Goal: Information Seeking & Learning: Learn about a topic

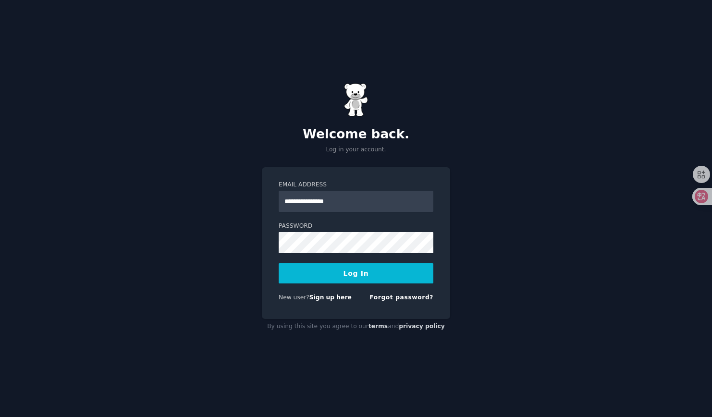
type input "**********"
click at [279, 263] on button "Log In" at bounding box center [356, 273] width 155 height 20
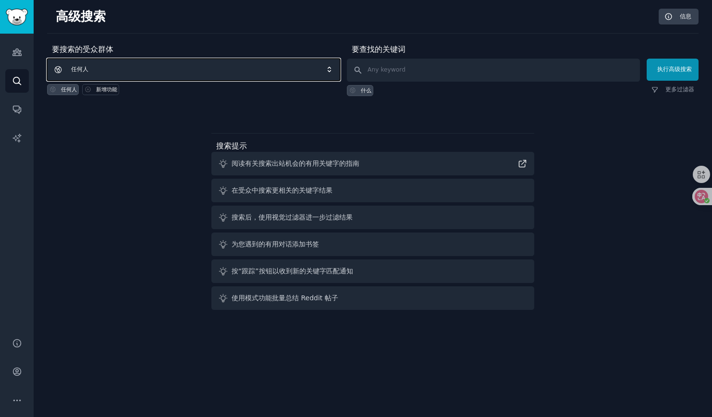
click at [158, 73] on span "任何人" at bounding box center [193, 70] width 293 height 22
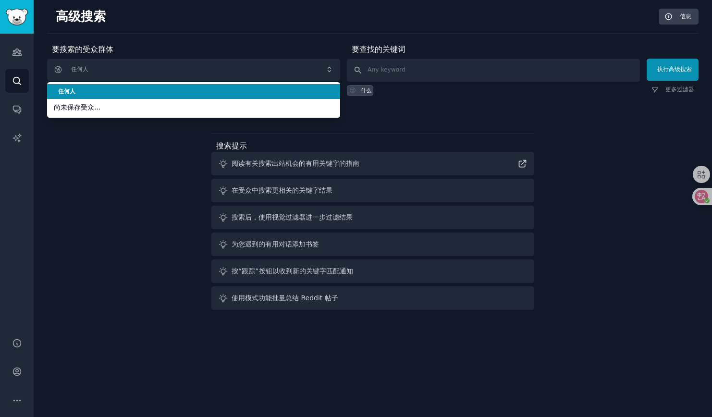
click at [215, 31] on div "高级搜索 信息" at bounding box center [372, 21] width 651 height 25
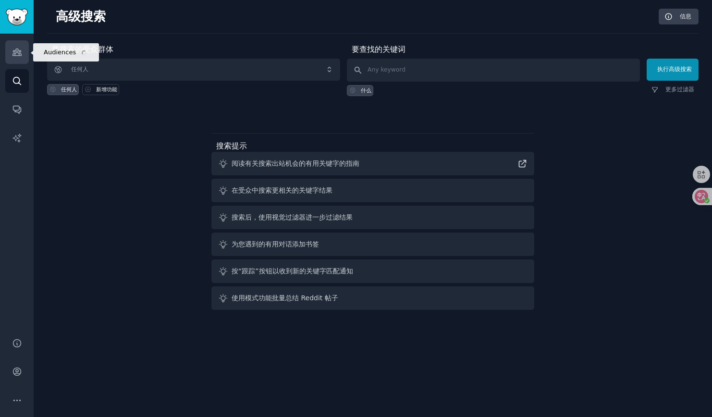
click at [18, 48] on icon "Sidebar" at bounding box center [17, 52] width 10 height 10
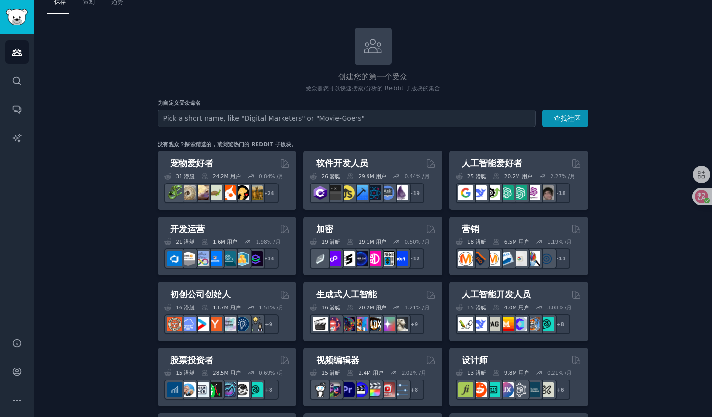
scroll to position [38, 0]
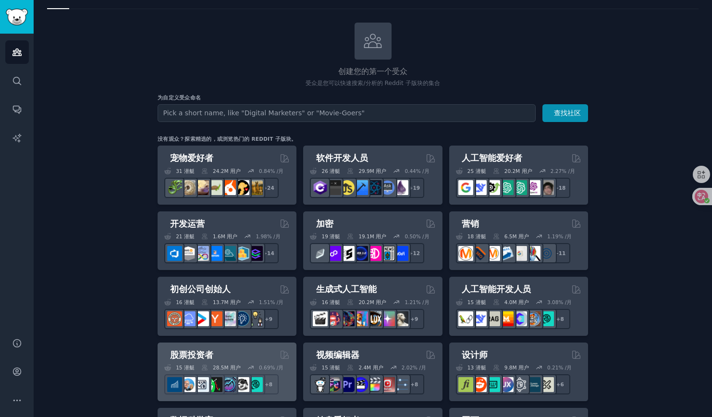
click at [242, 350] on div "股票投资者" at bounding box center [226, 355] width 125 height 12
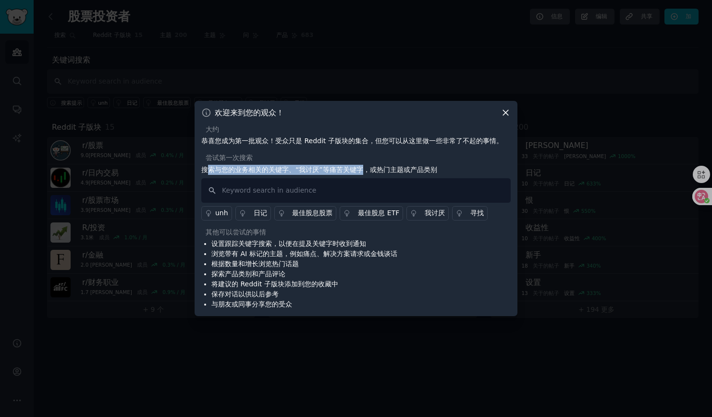
drag, startPoint x: 209, startPoint y: 170, endPoint x: 362, endPoint y: 170, distance: 152.7
click at [362, 170] on font "搜索与您的业务相关的关键字、“我讨厌”等痛苦关键字，或热门主题或产品类别" at bounding box center [319, 170] width 236 height 8
click at [273, 257] on font "浏览带有 AI 标记的主题，例如痛点、解决方案请求或金钱谈话" at bounding box center [304, 254] width 186 height 8
drag, startPoint x: 230, startPoint y: 243, endPoint x: 301, endPoint y: 243, distance: 71.1
click at [301, 243] on font "设置跟踪关键字搜索，以便在提及关键字时收到通知" at bounding box center [288, 244] width 155 height 8
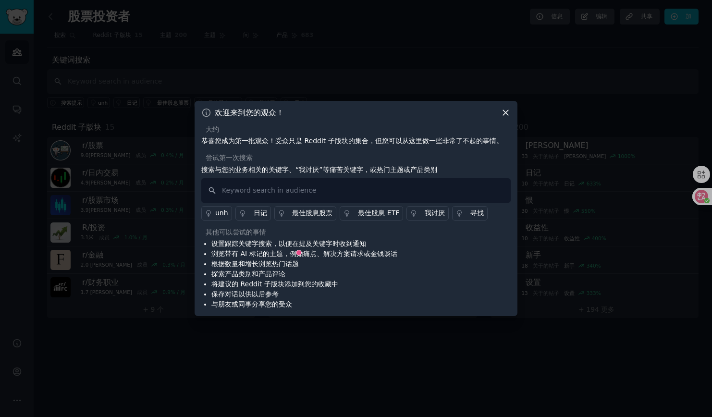
click at [332, 244] on font "设置跟踪关键字搜索，以便在提及关键字时收到通知" at bounding box center [288, 244] width 155 height 8
click at [507, 115] on icon at bounding box center [505, 113] width 10 height 10
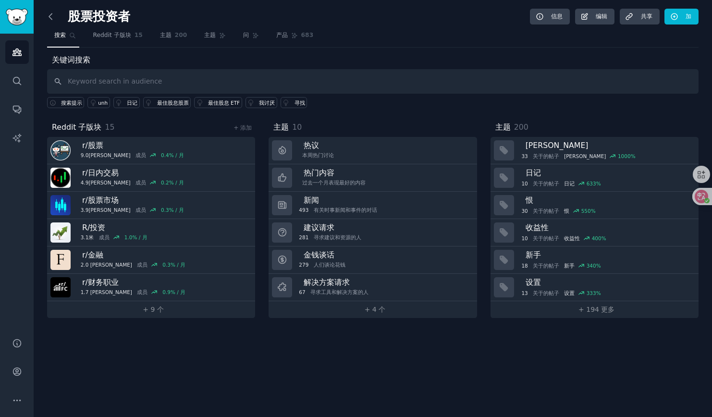
click at [50, 18] on icon at bounding box center [50, 16] width 3 height 6
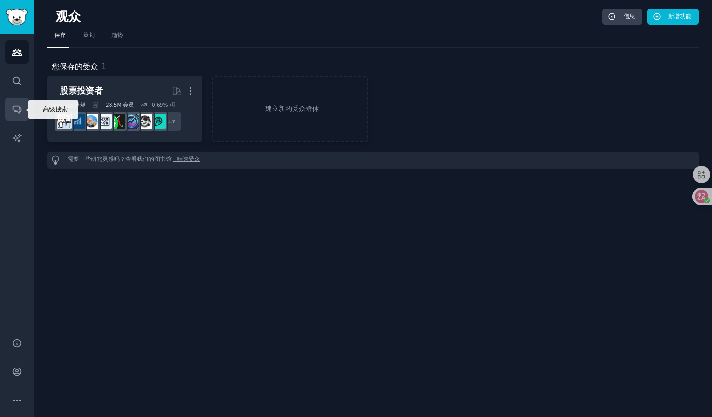
click at [15, 106] on icon "Sidebar" at bounding box center [17, 109] width 10 height 10
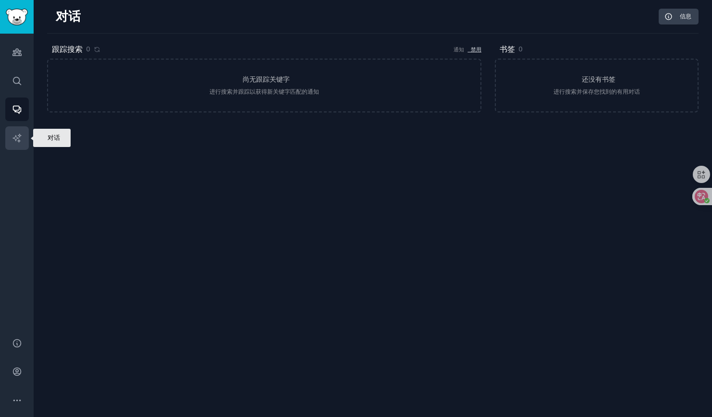
click at [21, 137] on icon "Sidebar" at bounding box center [17, 138] width 10 height 10
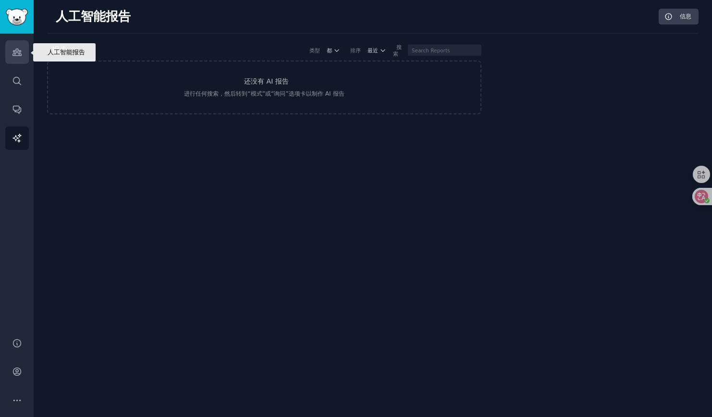
click at [17, 52] on icon "Sidebar" at bounding box center [16, 52] width 9 height 7
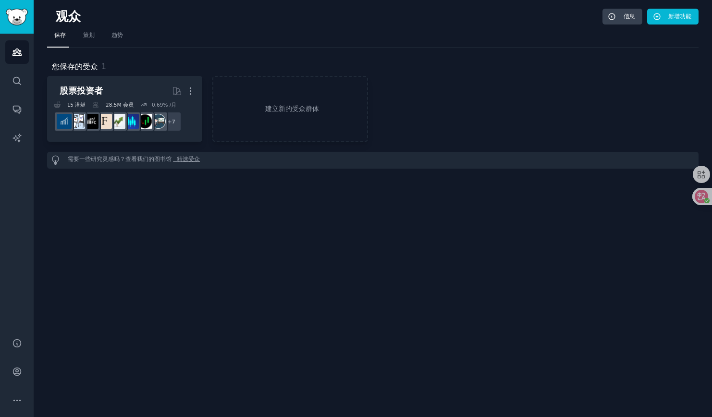
click at [245, 256] on div "观众 信息 新增功能 保存 策划 趋势 您保存的受众 1 股票投资者 More 15 潜艇 28.5M 会员 0.69% /月 r/选项 + 7 建立新的受众…" at bounding box center [373, 208] width 678 height 417
click at [87, 31] on span "策划" at bounding box center [86, 35] width 15 height 9
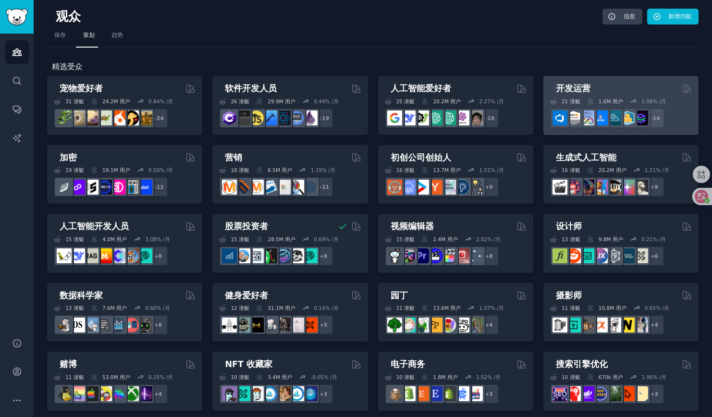
click at [607, 89] on div "开发运营" at bounding box center [621, 89] width 142 height 12
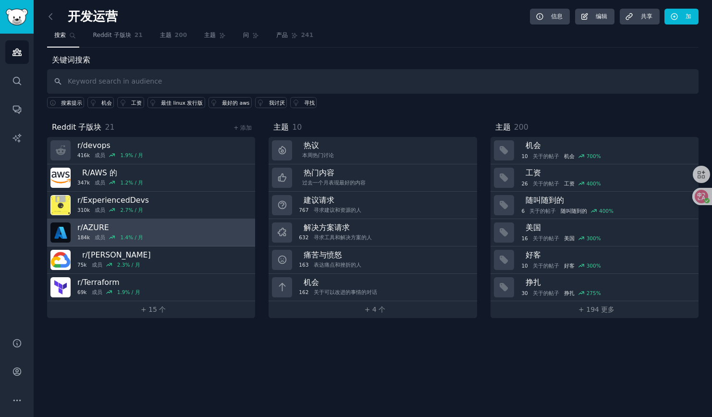
click at [186, 230] on link "r/ AZURE 184k 成员 1.4% / 月" at bounding box center [151, 232] width 208 height 27
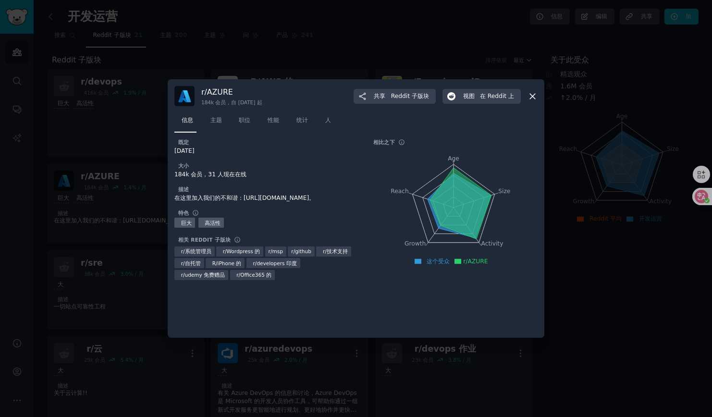
click at [241, 152] on div "[DATE]" at bounding box center [265, 151] width 182 height 9
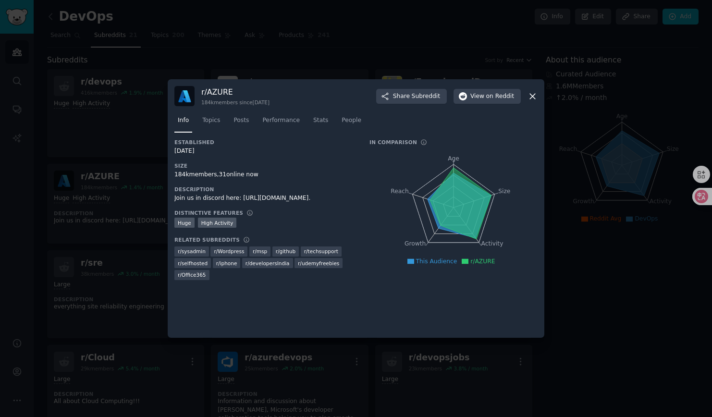
click at [534, 95] on icon at bounding box center [532, 96] width 5 height 5
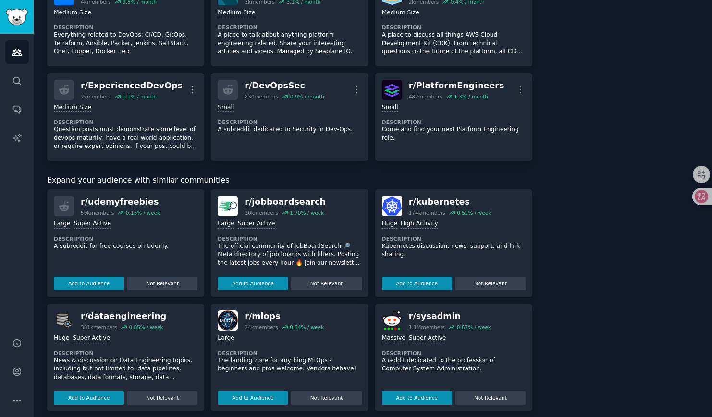
scroll to position [563, 0]
